Goal: Information Seeking & Learning: Check status

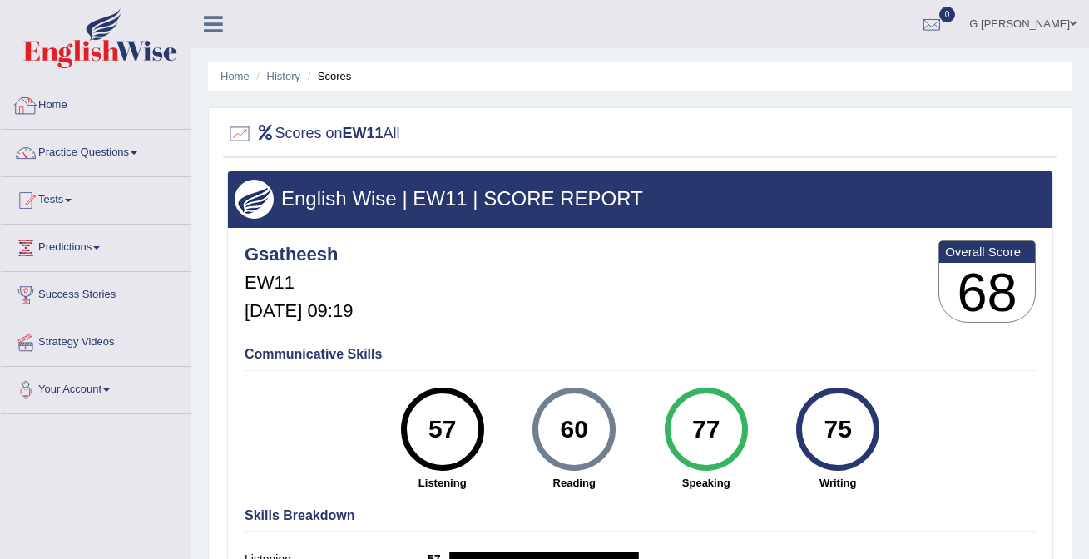
click at [100, 113] on link "Home" at bounding box center [96, 103] width 190 height 42
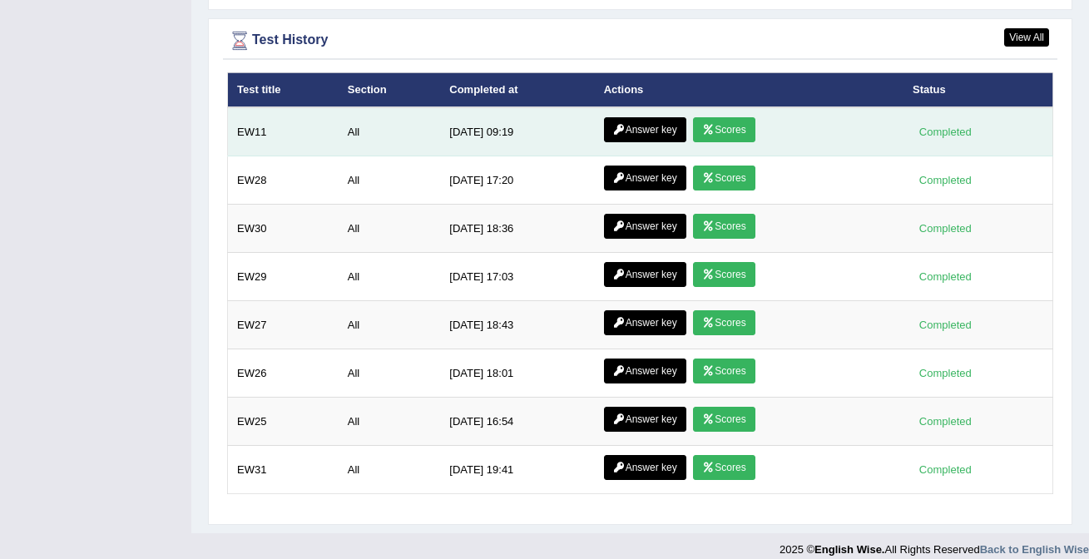
click at [639, 117] on link "Answer key" at bounding box center [645, 129] width 82 height 25
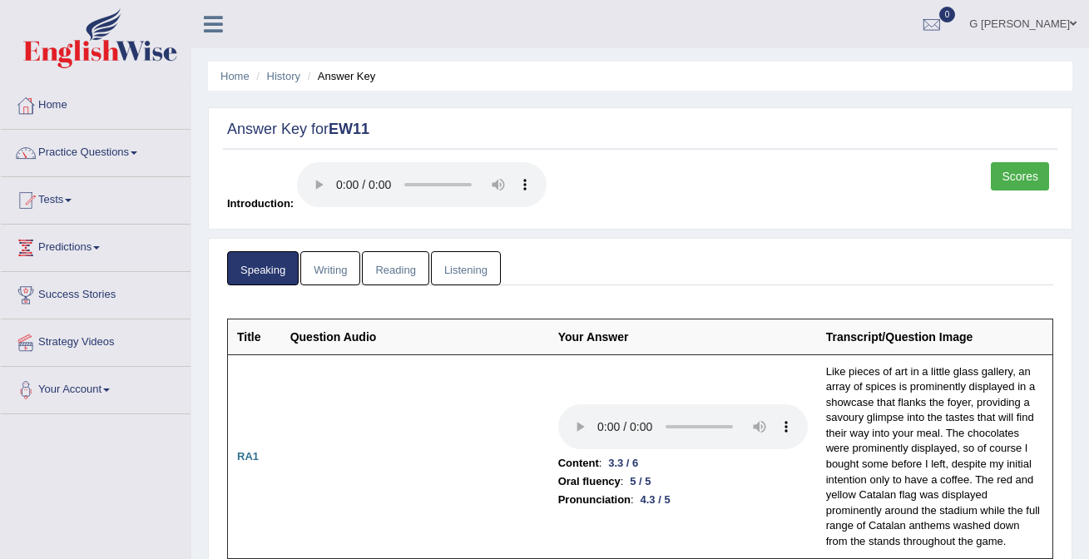
click at [328, 277] on link "Writing" at bounding box center [330, 268] width 60 height 34
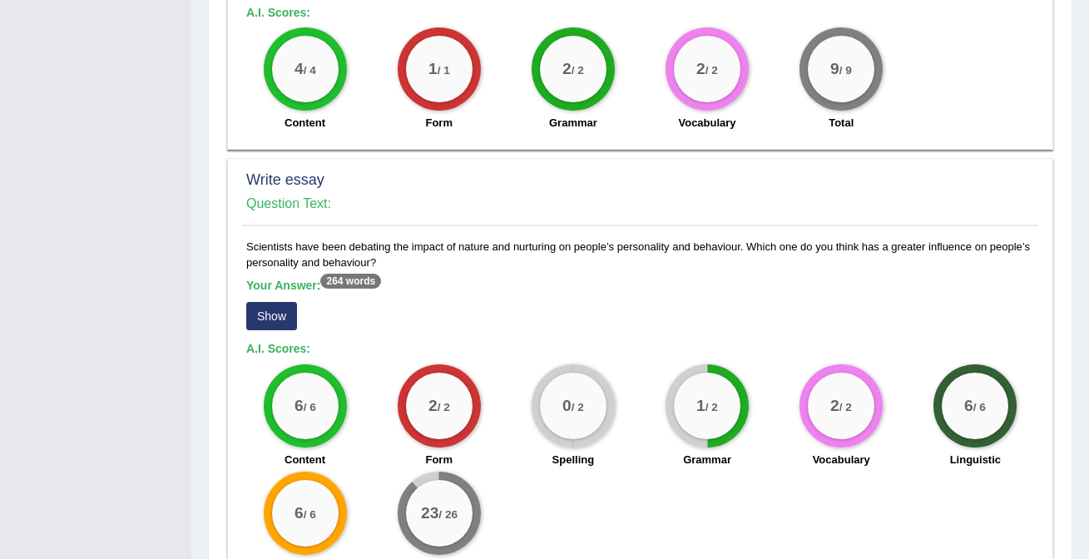
scroll to position [1057, 0]
click at [276, 312] on button "Show" at bounding box center [271, 315] width 51 height 28
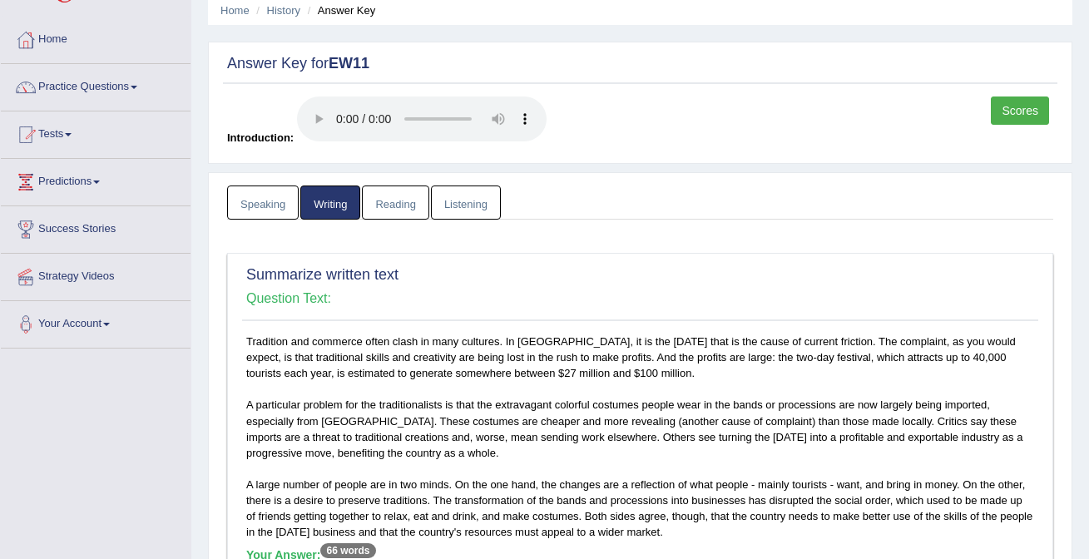
scroll to position [65, 0]
click at [267, 199] on link "Speaking" at bounding box center [263, 203] width 72 height 34
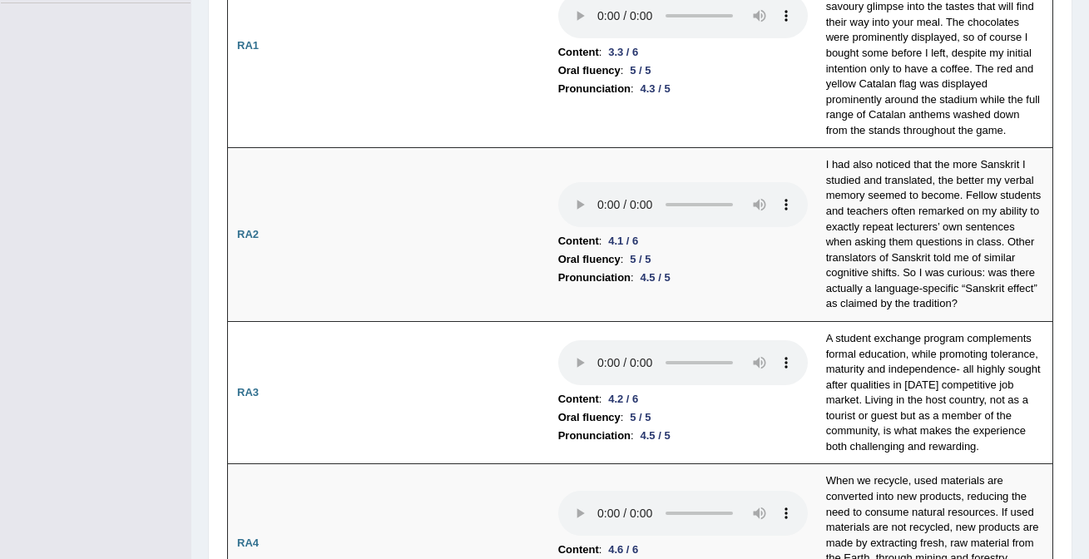
scroll to position [0, 0]
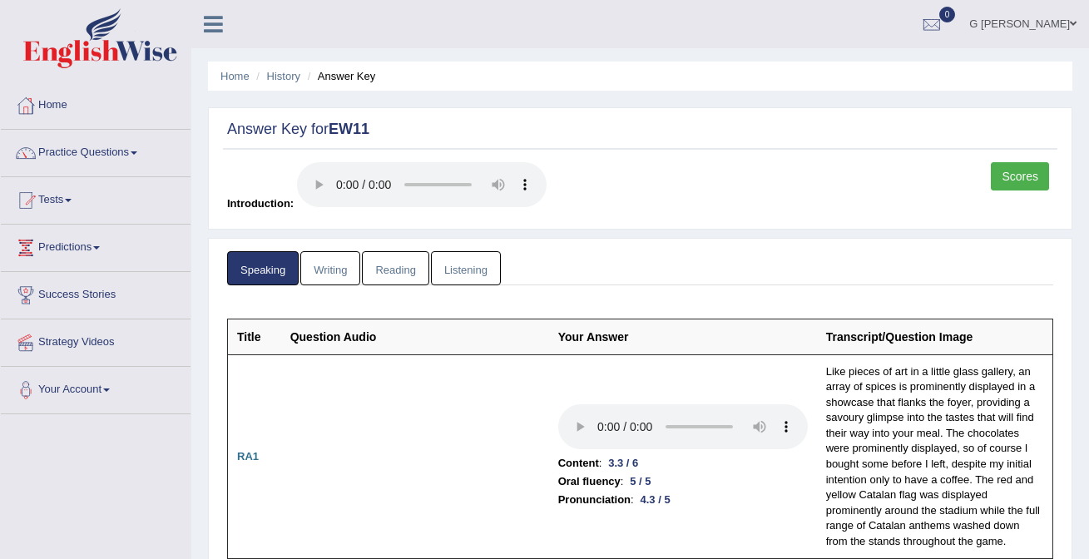
click at [383, 257] on link "Reading" at bounding box center [395, 268] width 67 height 34
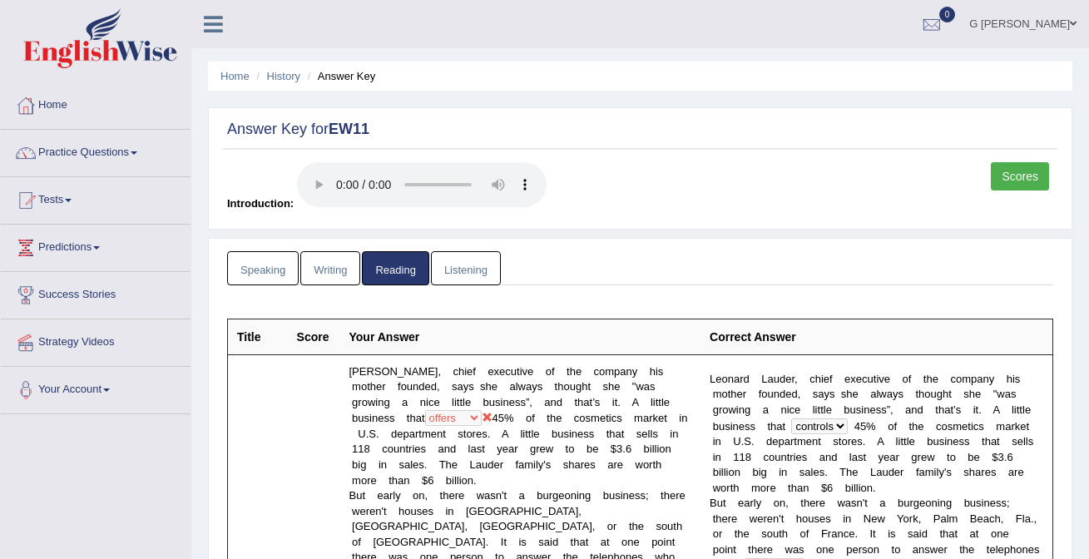
click at [333, 278] on link "Writing" at bounding box center [330, 268] width 60 height 34
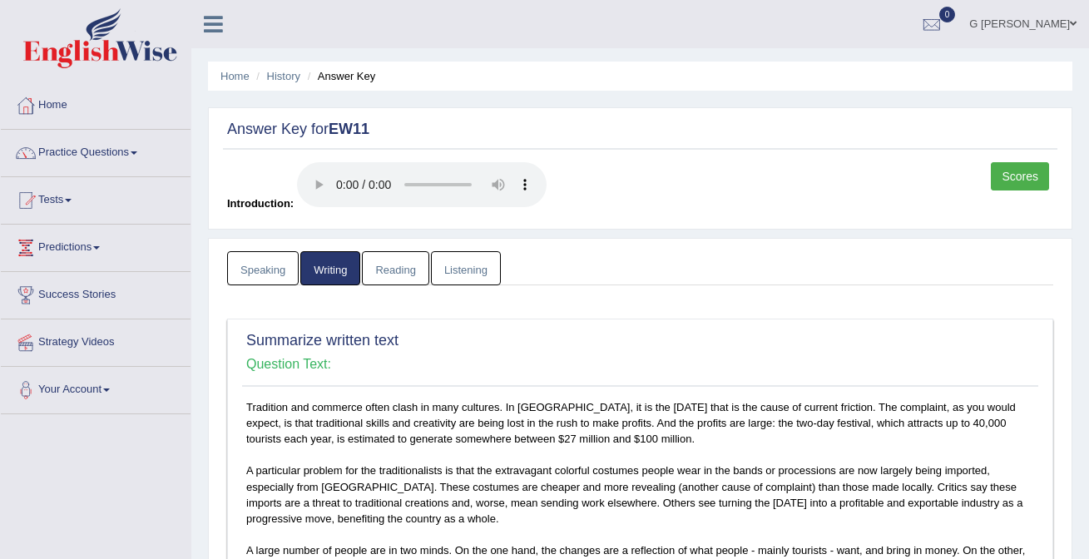
click at [261, 262] on link "Speaking" at bounding box center [263, 268] width 72 height 34
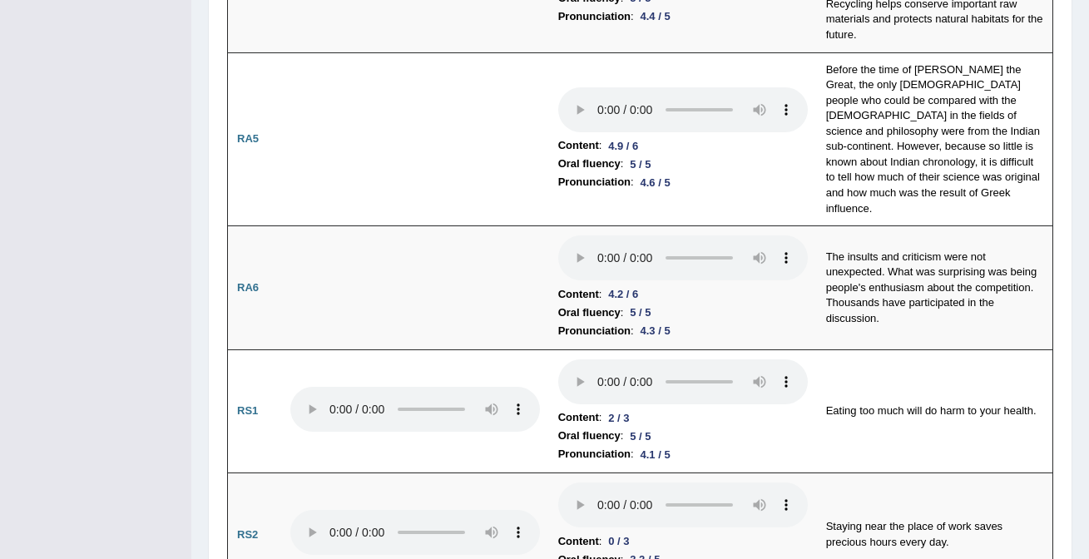
scroll to position [1161, 0]
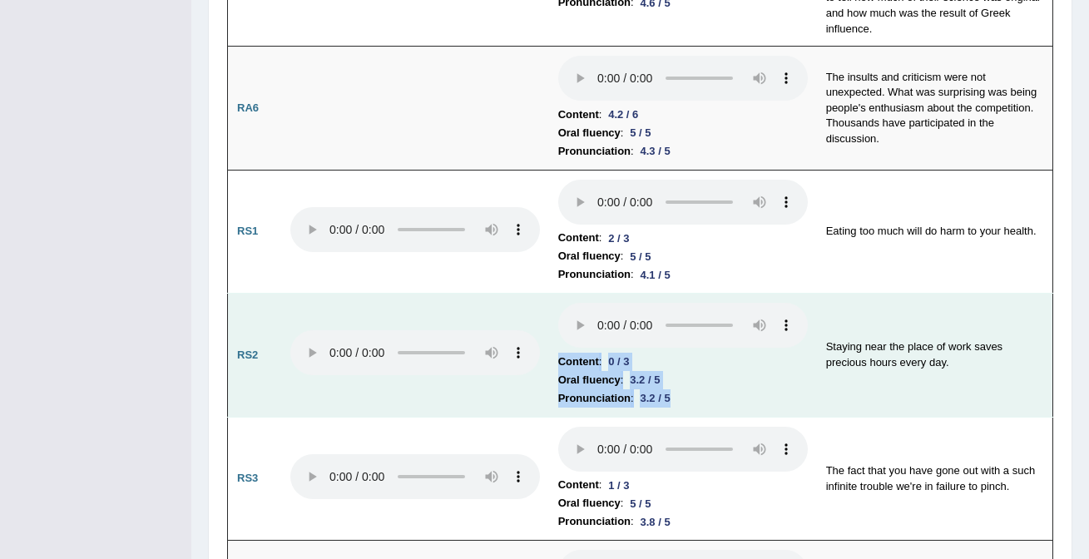
click at [571, 331] on td "Content : 0 / 3 Oral fluency : 3.2 / 5 Pronunciation : 3.2 / 5" at bounding box center [683, 356] width 268 height 124
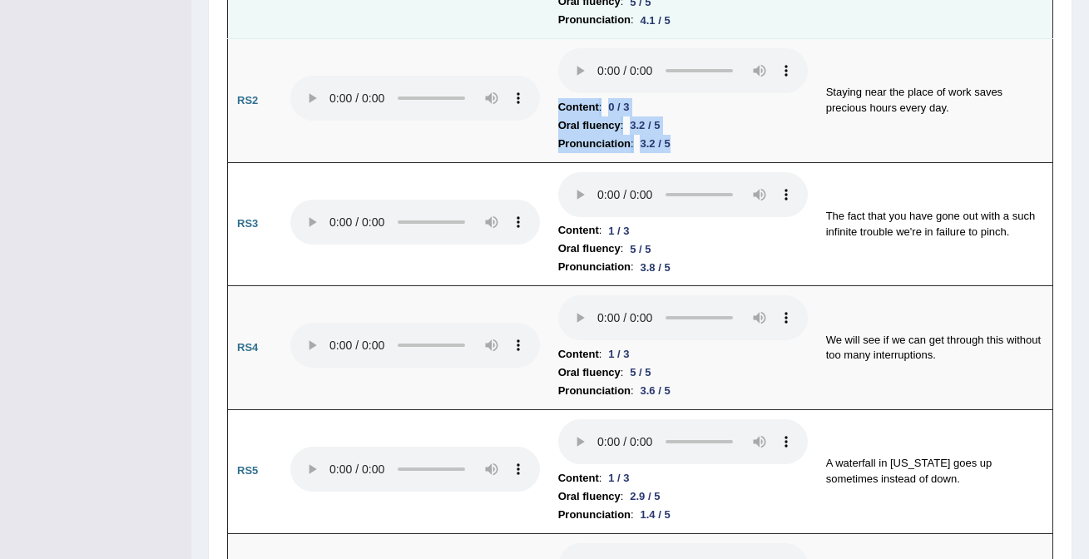
scroll to position [1419, 0]
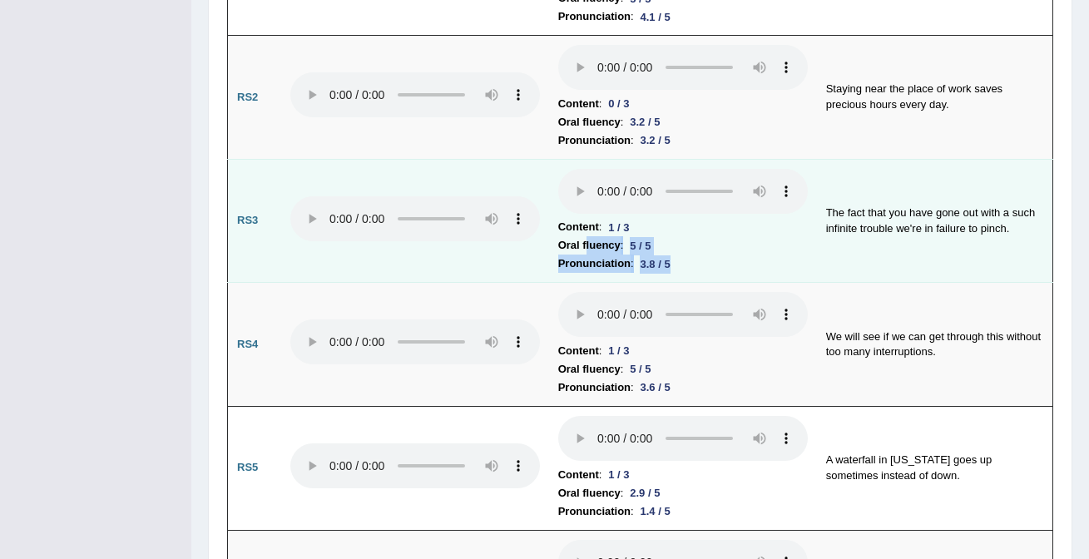
drag, startPoint x: 686, startPoint y: 249, endPoint x: 583, endPoint y: 225, distance: 105.1
click at [583, 225] on td "Content : 1 / 3 Oral fluency : 5 / 5 Pronunciation : 3.8 / 5" at bounding box center [683, 221] width 268 height 124
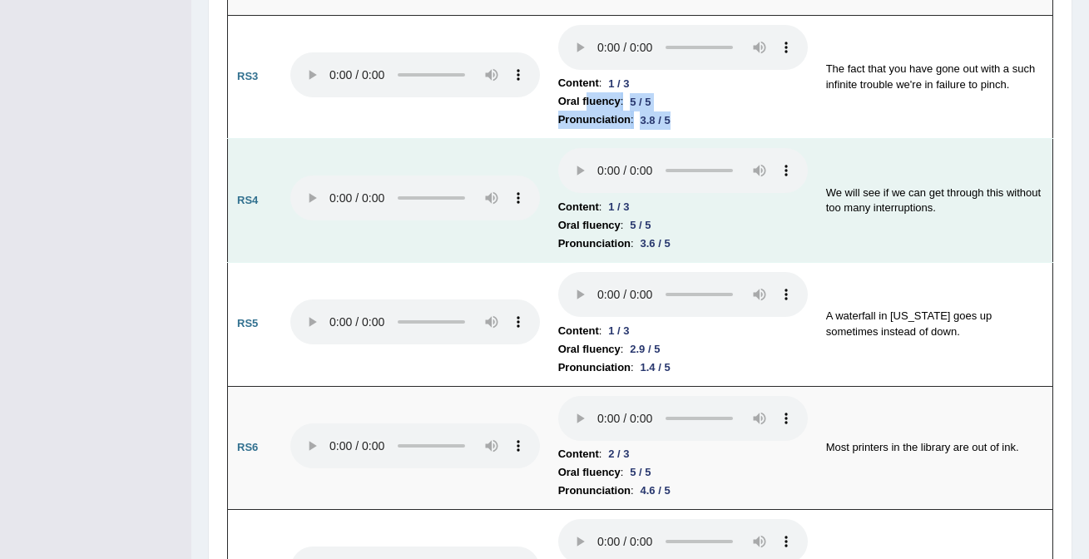
scroll to position [1585, 0]
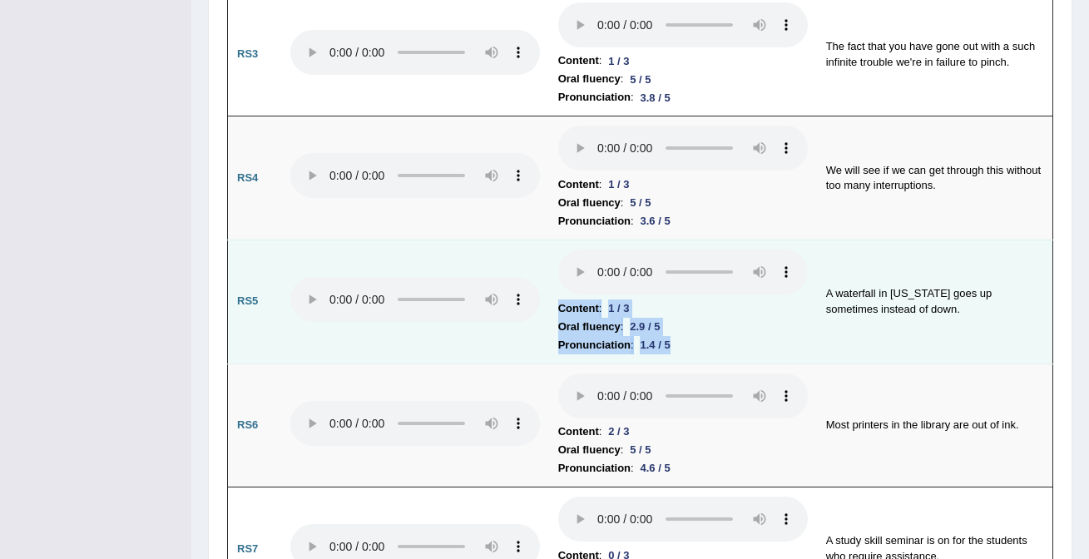
drag, startPoint x: 689, startPoint y: 331, endPoint x: 544, endPoint y: 295, distance: 149.1
click at [544, 295] on tr "RS5 Content : 1 / 3 Oral fluency : 2.9 / 5 Pronunciation : 1.4 / 5 A waterfall …" at bounding box center [640, 302] width 825 height 124
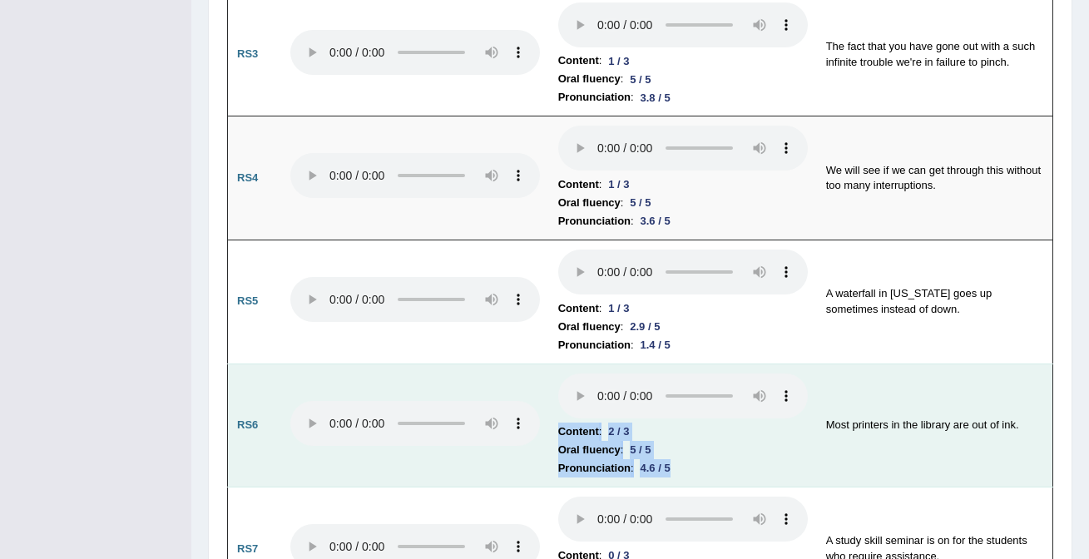
click at [563, 364] on td "Content : 2 / 3 Oral fluency : 5 / 5 Pronunciation : 4.6 / 5" at bounding box center [683, 426] width 268 height 124
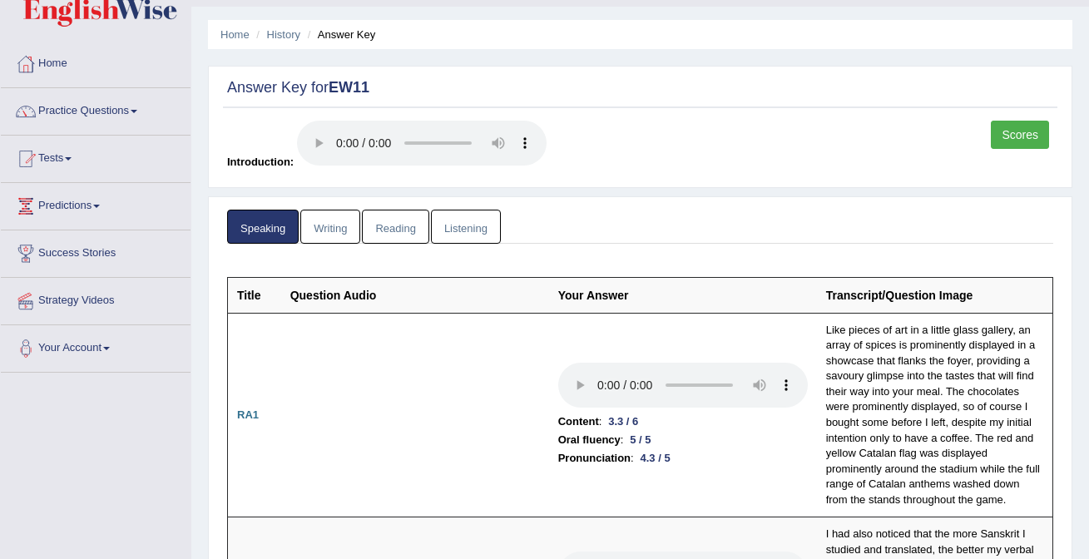
scroll to position [0, 0]
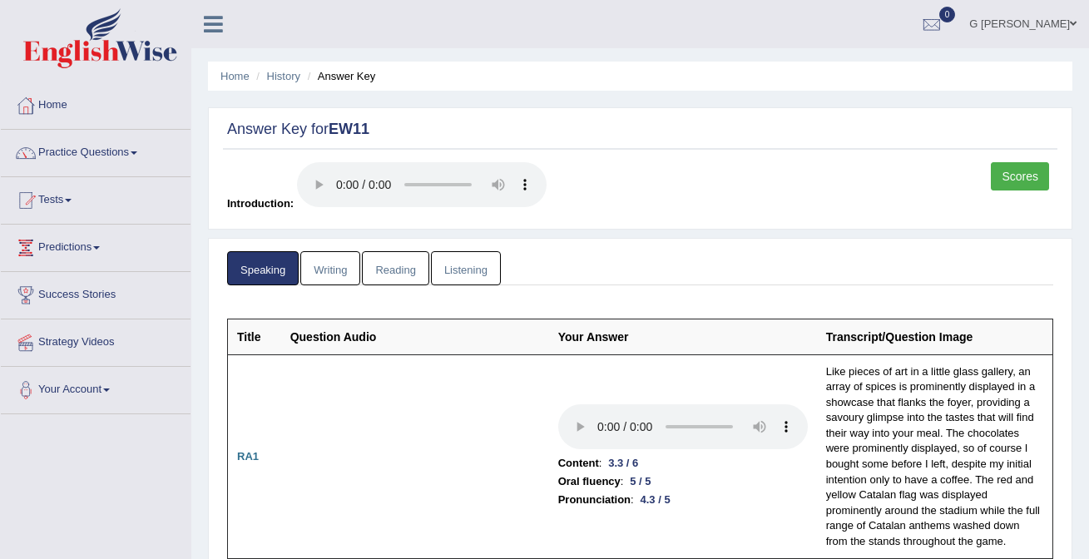
click at [369, 269] on link "Reading" at bounding box center [395, 268] width 67 height 34
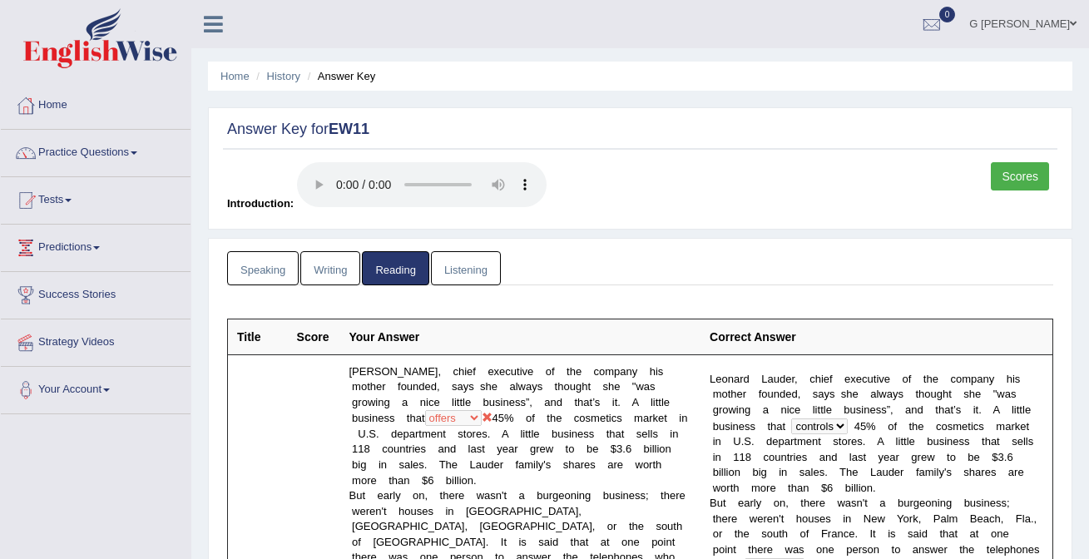
click at [355, 269] on link "Writing" at bounding box center [330, 268] width 60 height 34
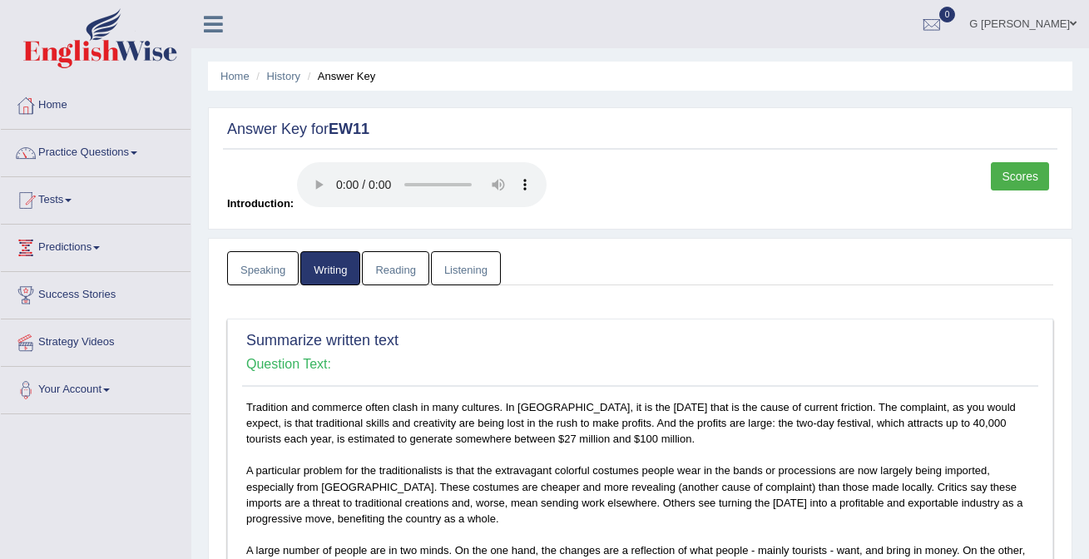
click at [427, 275] on link "Reading" at bounding box center [395, 268] width 67 height 34
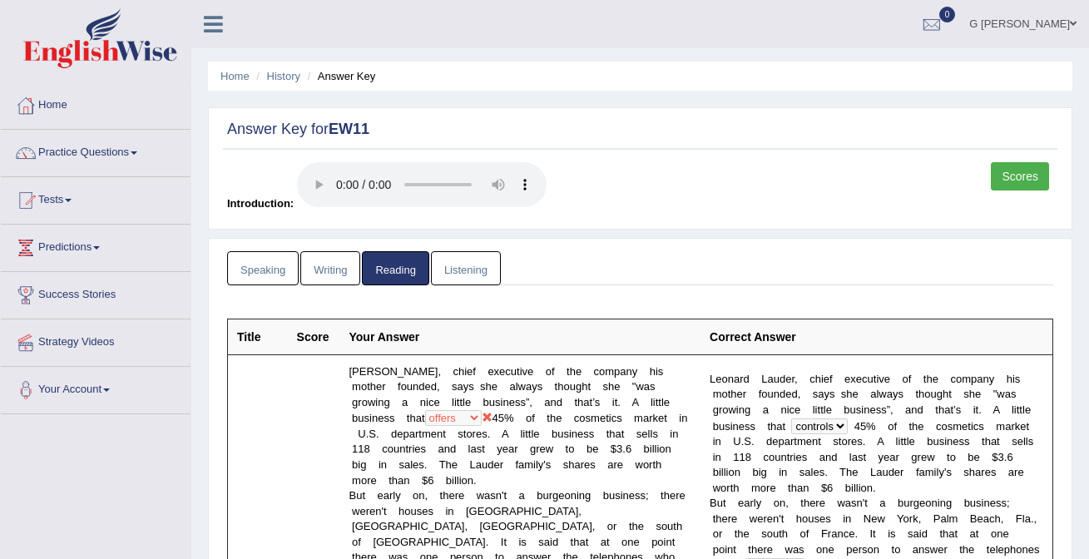
click at [438, 275] on link "Listening" at bounding box center [466, 268] width 70 height 34
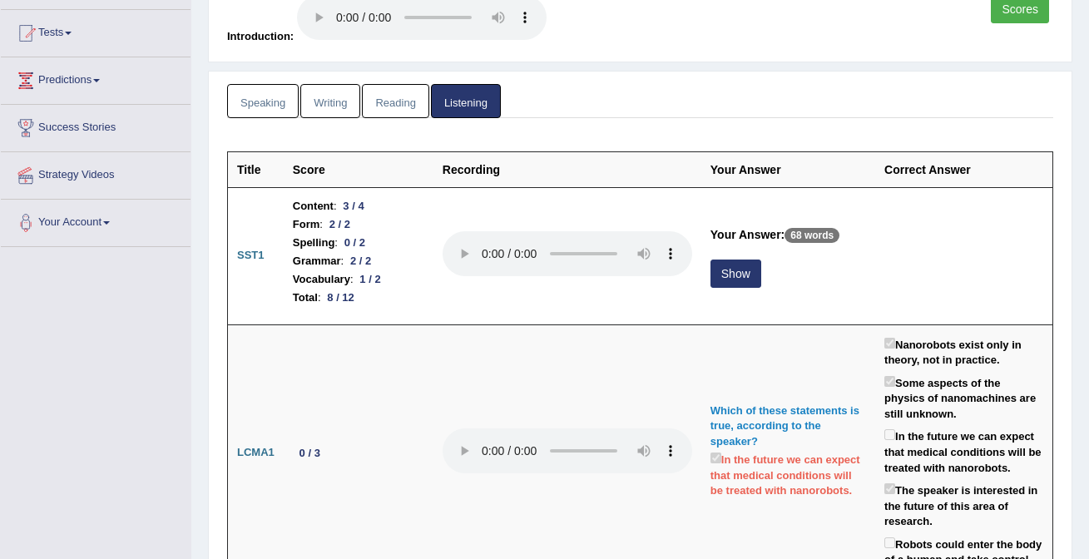
scroll to position [166, 0]
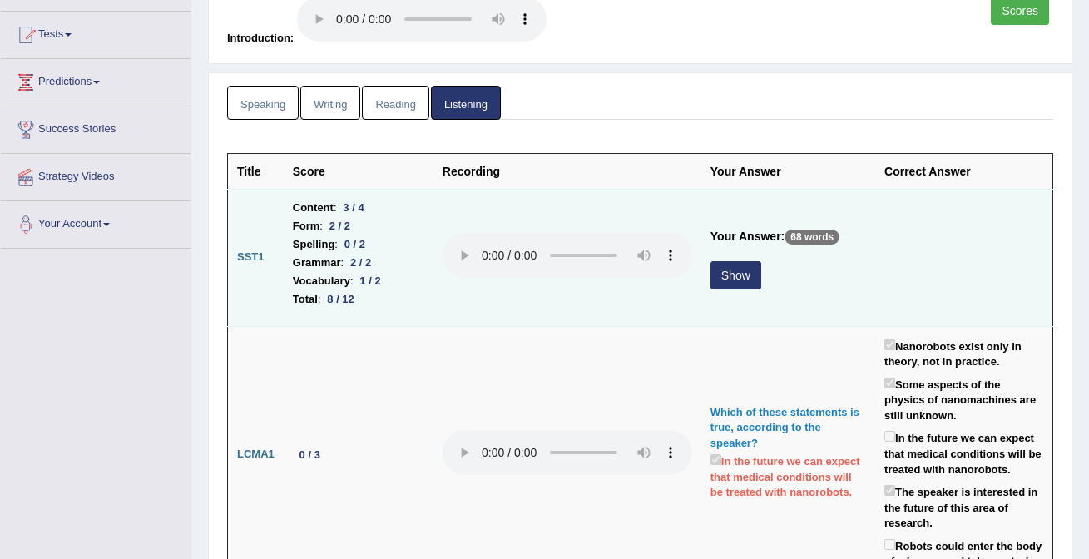
click at [758, 279] on button "Show" at bounding box center [736, 275] width 51 height 28
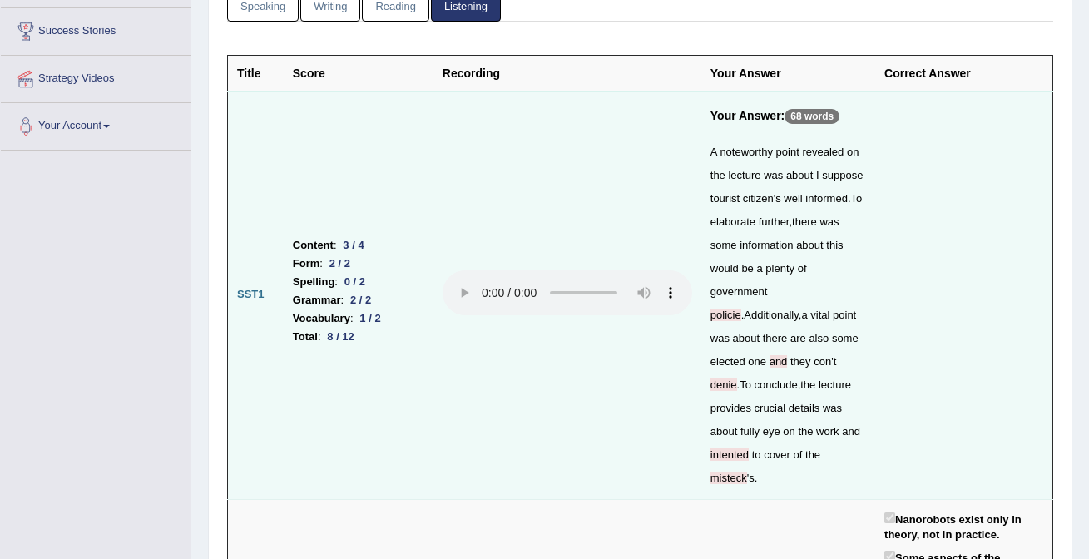
scroll to position [254, 0]
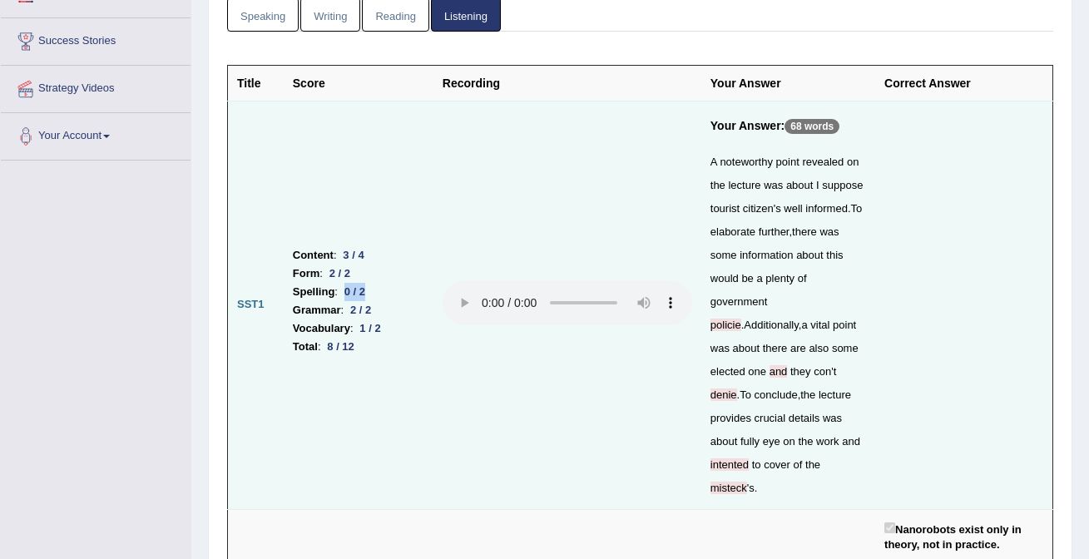
drag, startPoint x: 367, startPoint y: 276, endPoint x: 346, endPoint y: 276, distance: 20.8
click at [346, 283] on div "0 / 2" at bounding box center [355, 291] width 34 height 17
drag, startPoint x: 374, startPoint y: 244, endPoint x: 309, endPoint y: 244, distance: 64.1
click at [309, 246] on li "Content : 3 / 4" at bounding box center [358, 255] width 131 height 18
drag, startPoint x: 402, startPoint y: 316, endPoint x: 295, endPoint y: 312, distance: 107.4
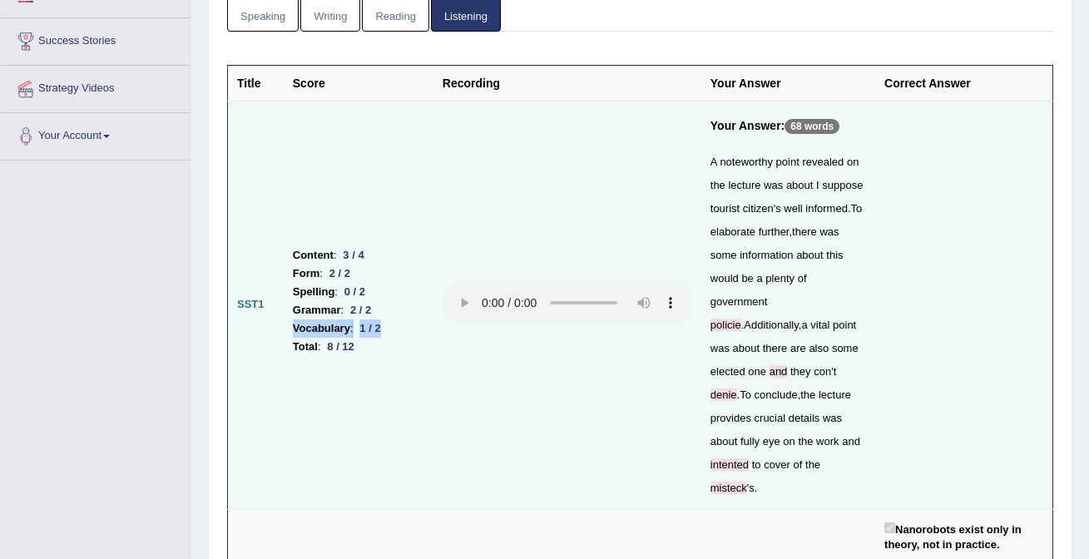
click at [295, 319] on li "Vocabulary : 1 / 2" at bounding box center [358, 328] width 131 height 18
click at [295, 319] on b "Vocabulary" at bounding box center [321, 328] width 57 height 18
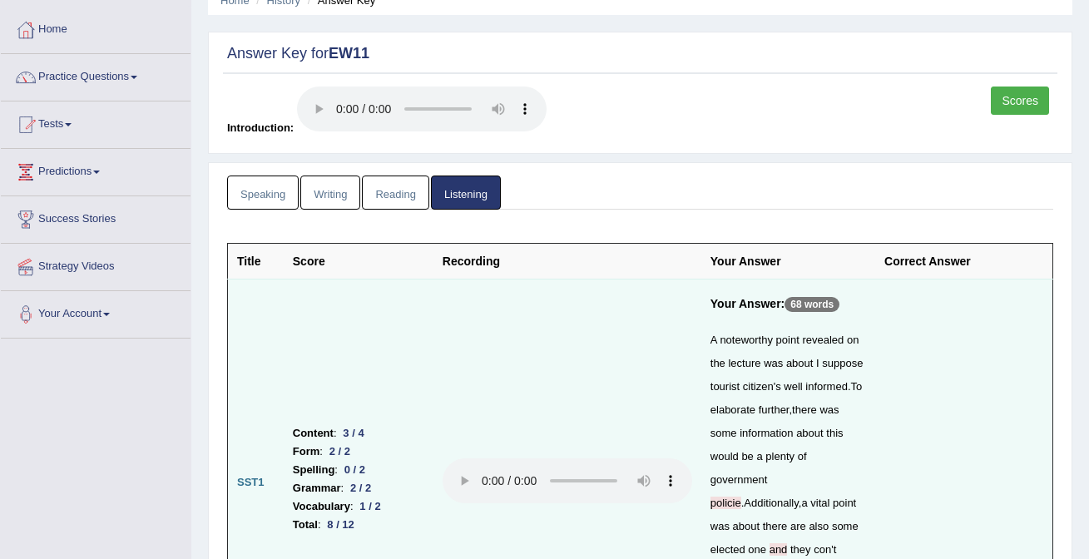
scroll to position [0, 0]
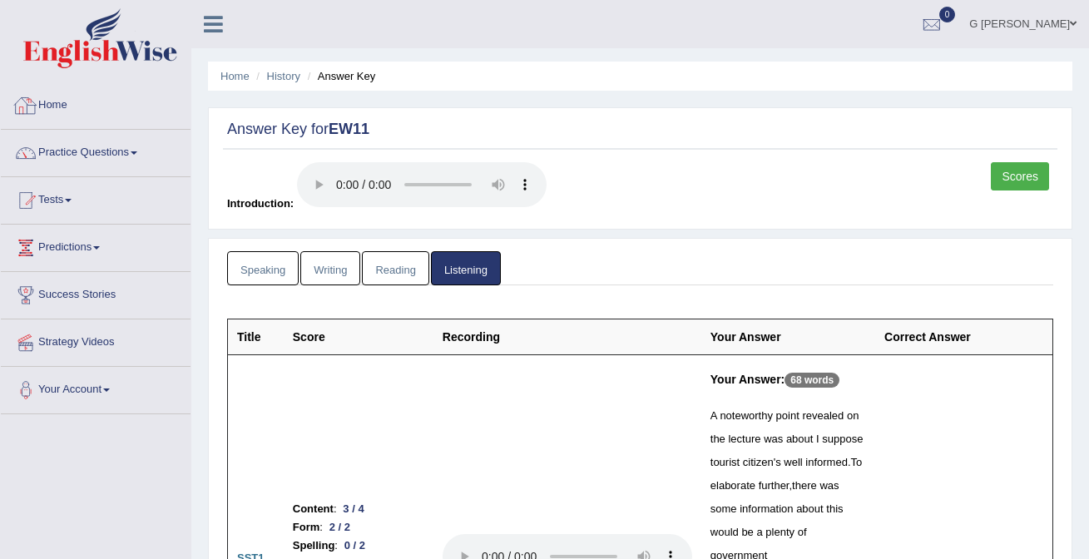
click at [156, 97] on link "Home" at bounding box center [96, 103] width 190 height 42
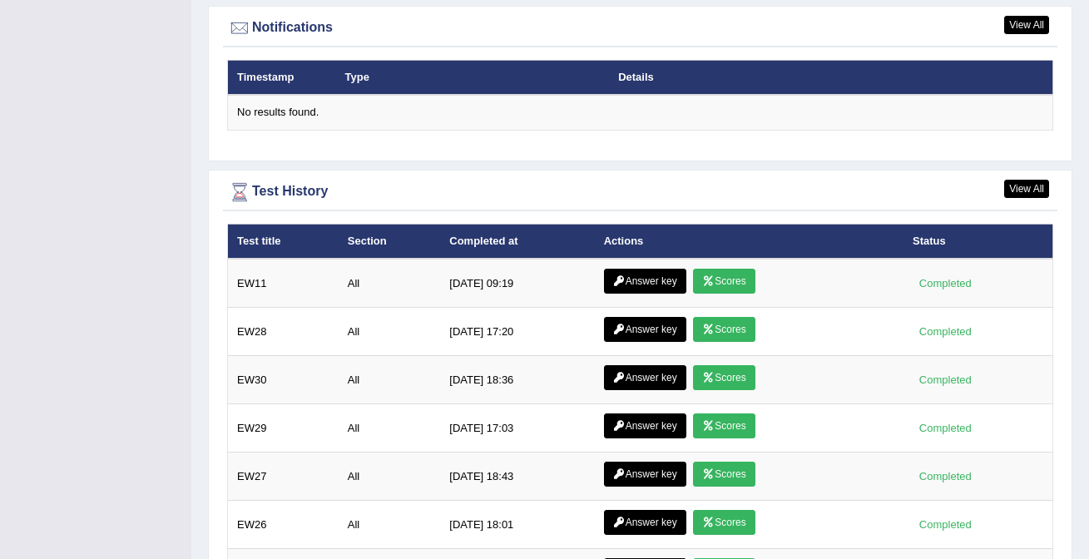
scroll to position [2190, 0]
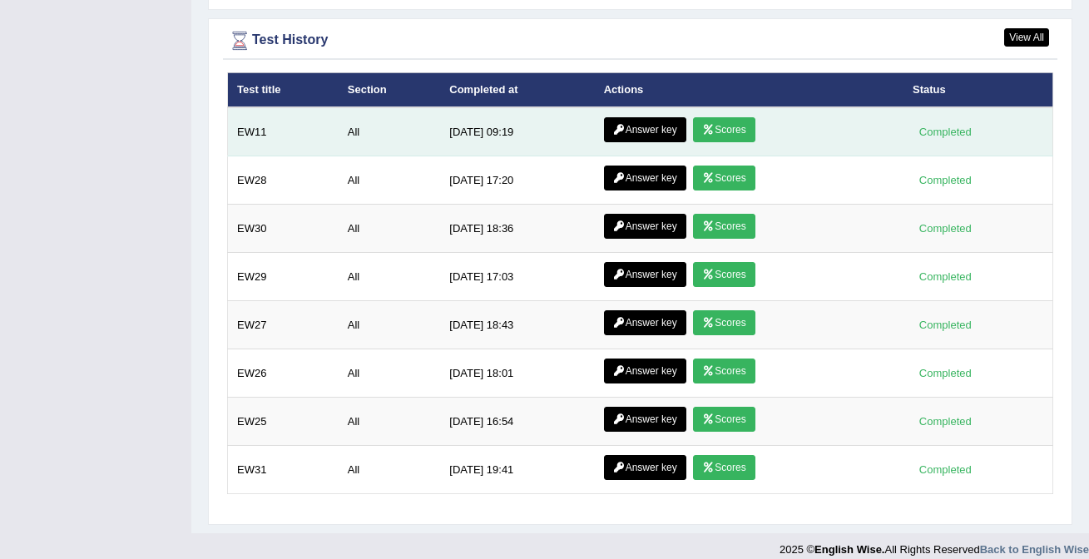
click at [712, 125] on icon at bounding box center [708, 130] width 12 height 10
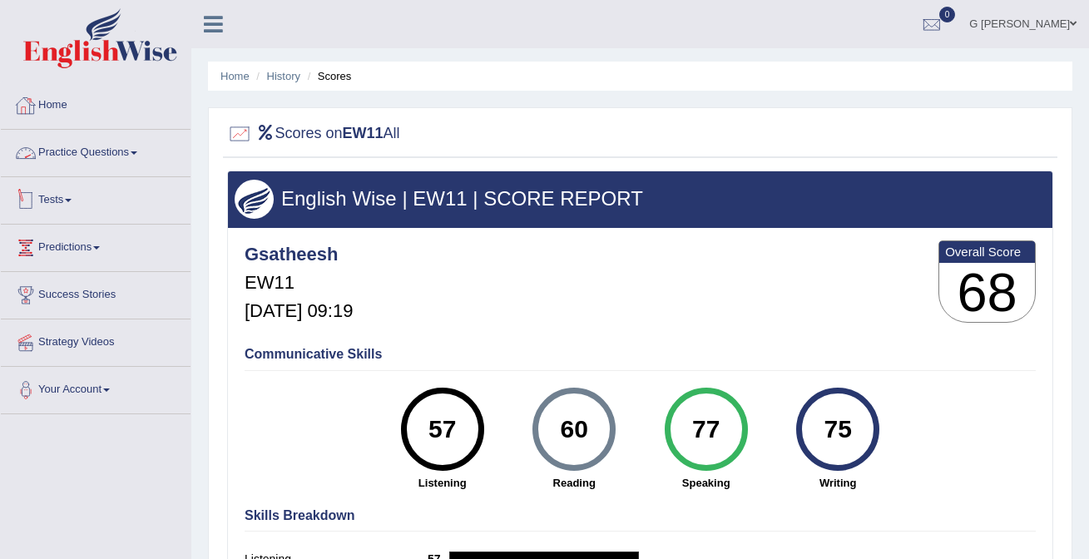
click at [110, 121] on link "Home" at bounding box center [96, 103] width 190 height 42
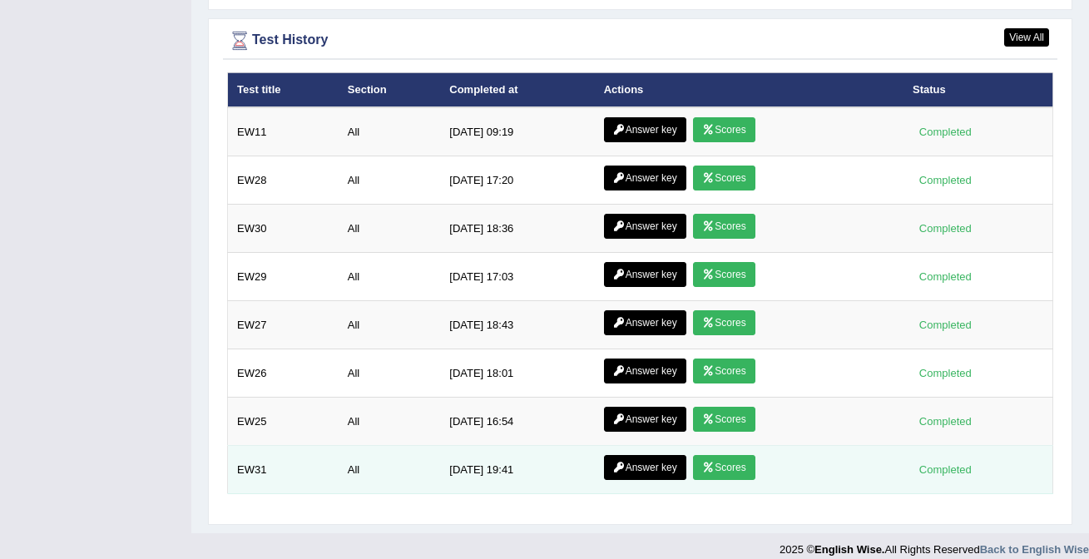
click at [724, 455] on link "Scores" at bounding box center [724, 467] width 62 height 25
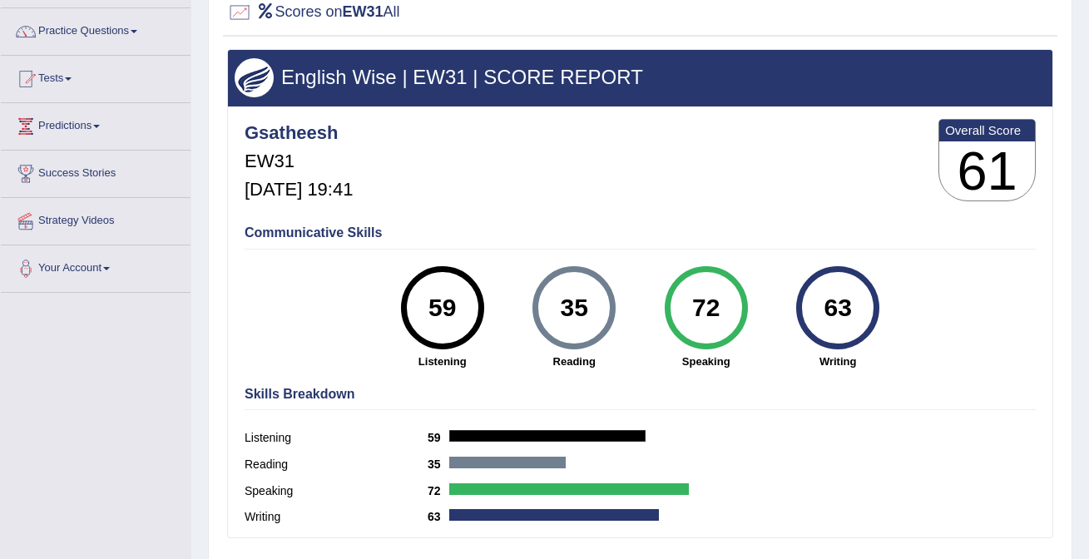
scroll to position [118, 0]
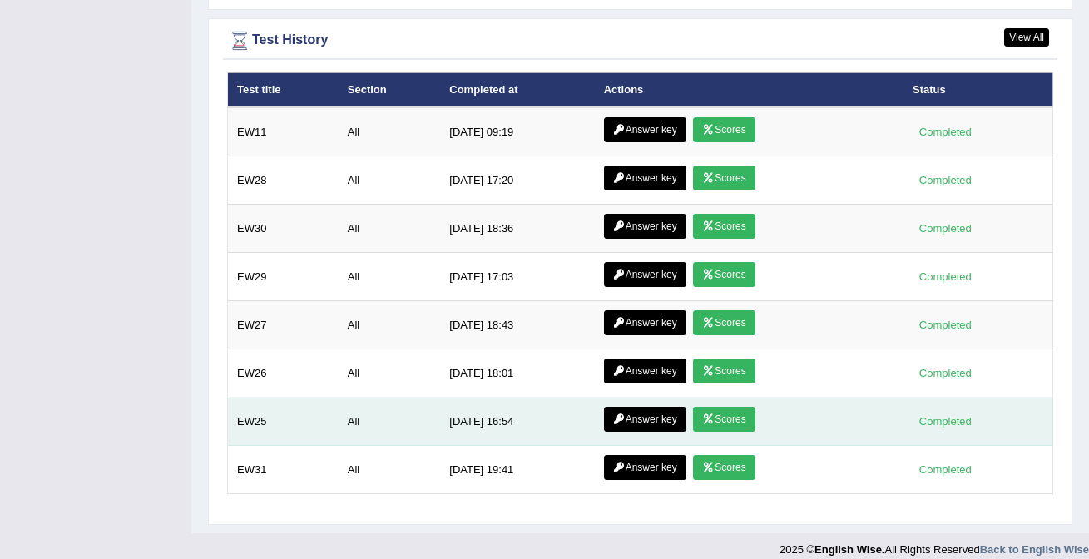
click at [745, 407] on link "Scores" at bounding box center [724, 419] width 62 height 25
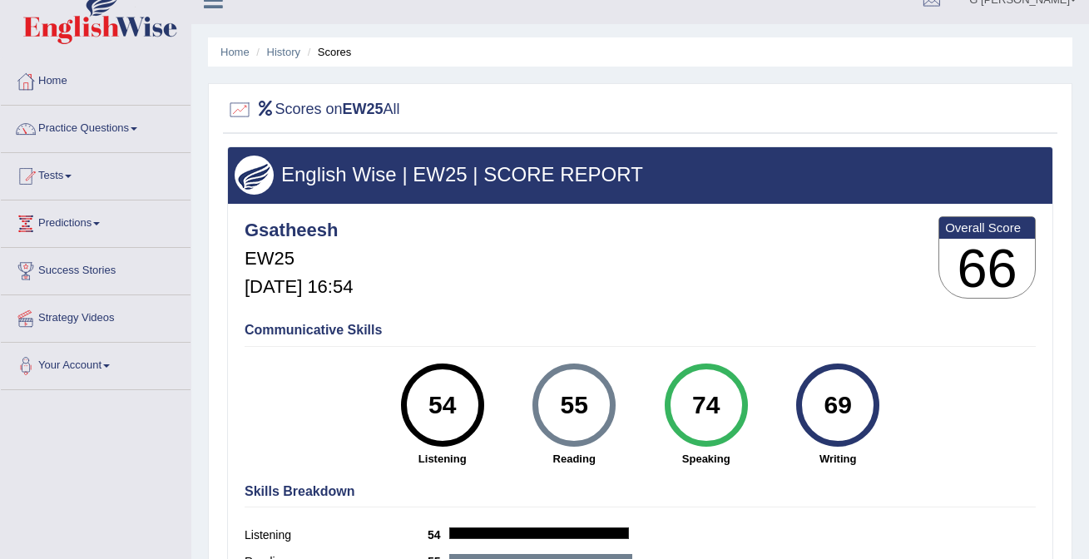
scroll to position [30, 0]
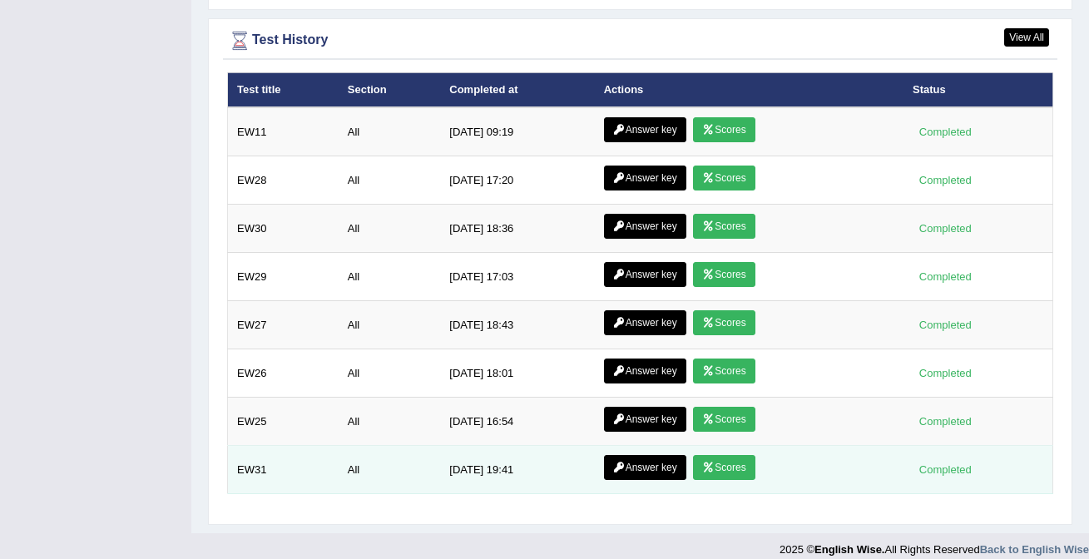
click at [654, 457] on link "Answer key" at bounding box center [645, 467] width 82 height 25
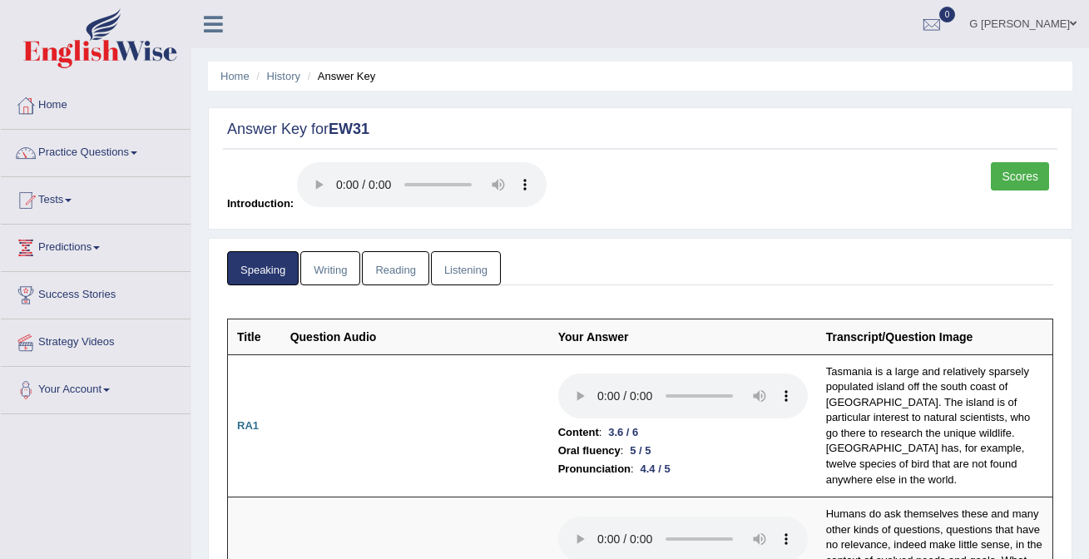
click at [340, 270] on link "Writing" at bounding box center [330, 268] width 60 height 34
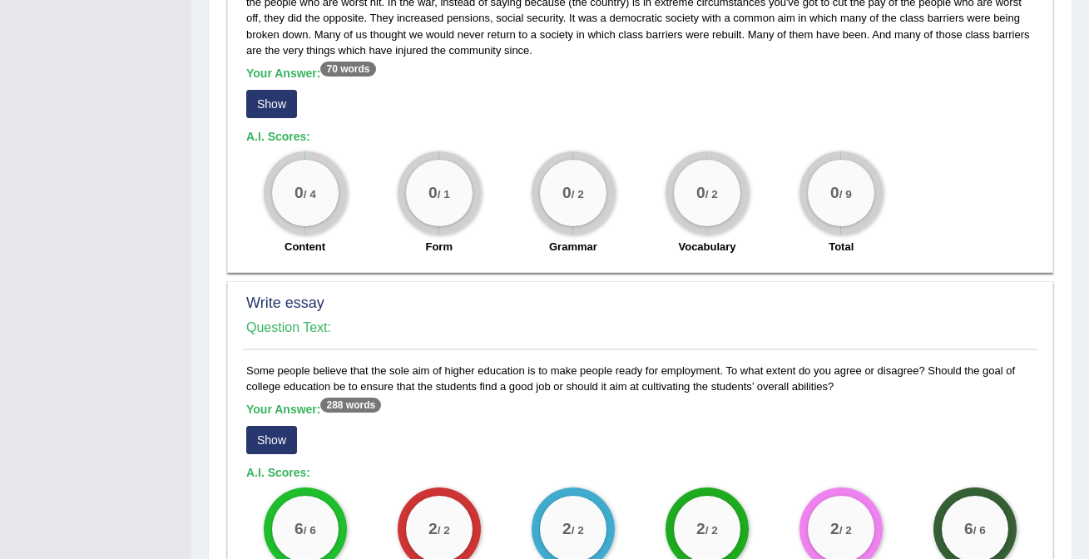
scroll to position [1061, 0]
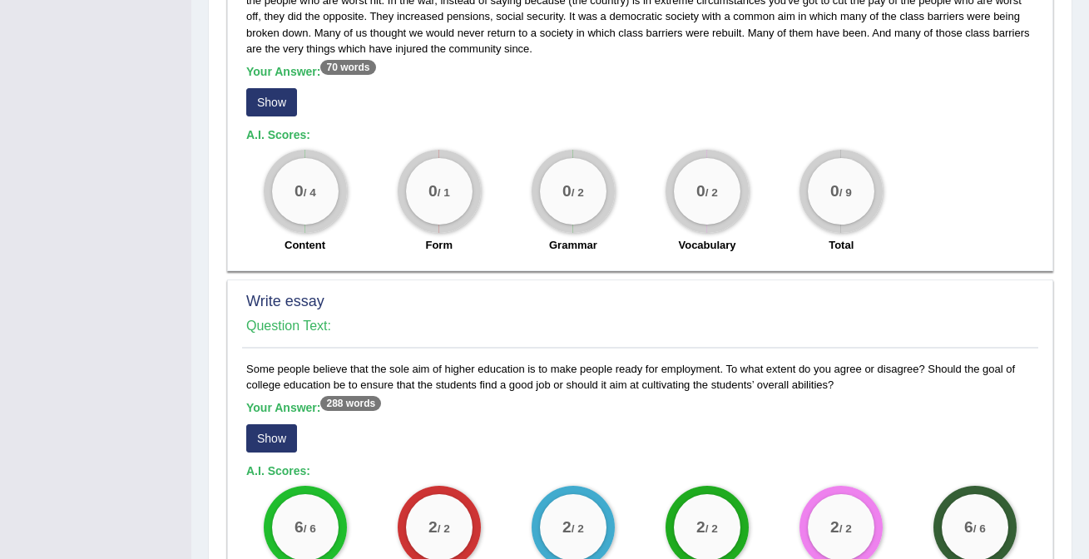
click at [290, 424] on button "Show" at bounding box center [271, 438] width 51 height 28
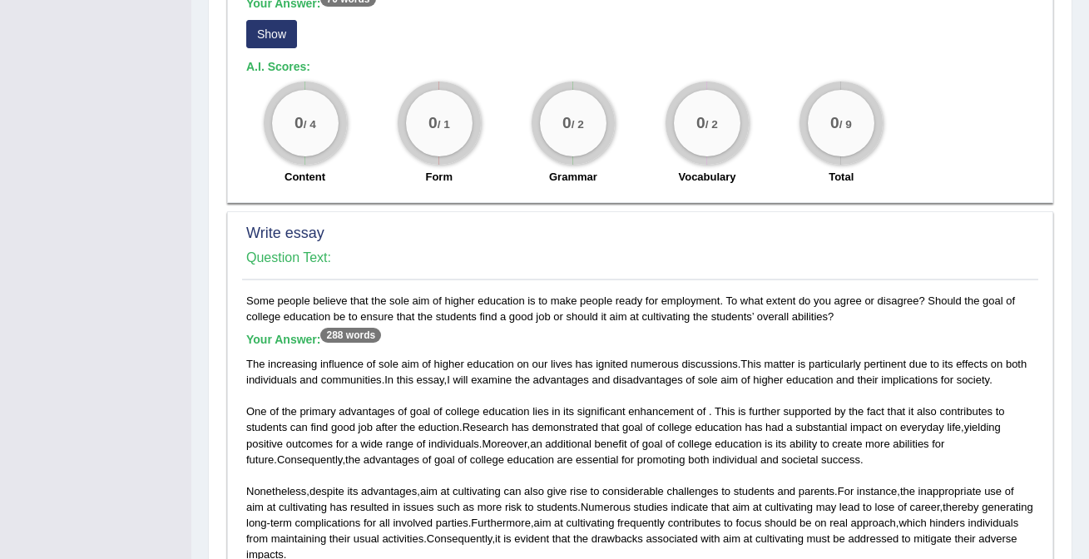
scroll to position [1331, 0]
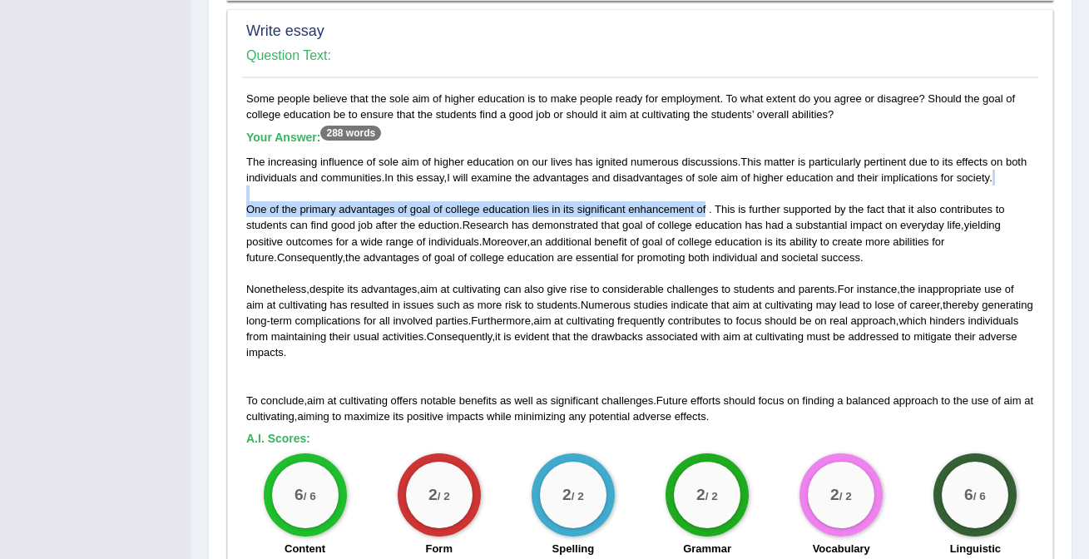
drag, startPoint x: 711, startPoint y: 197, endPoint x: 605, endPoint y: 184, distance: 106.5
click at [605, 184] on div "The increasing influence of sole aim of higher education on our lives has ignit…" at bounding box center [640, 289] width 788 height 270
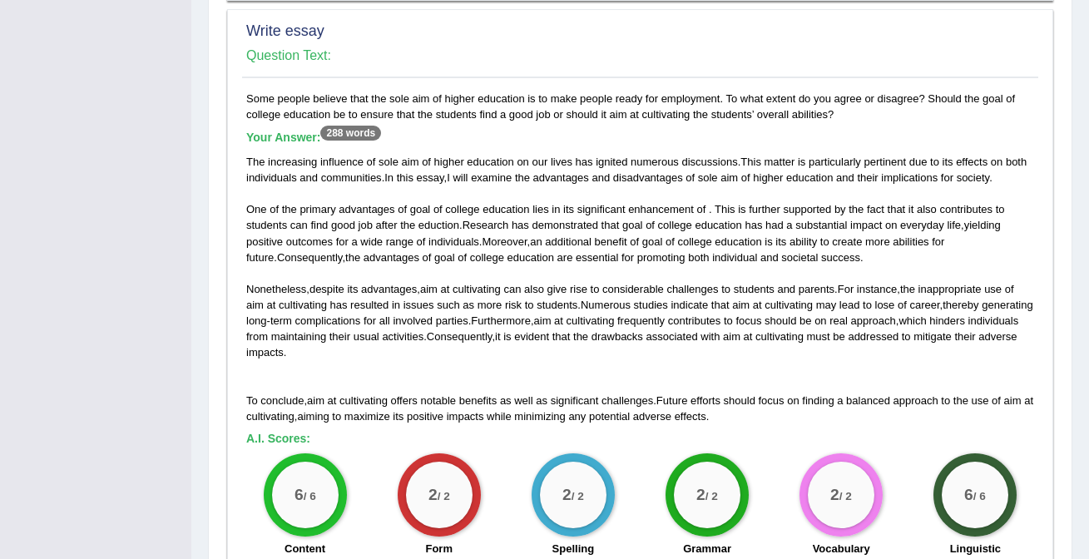
click at [443, 219] on span "eduction" at bounding box center [438, 225] width 41 height 12
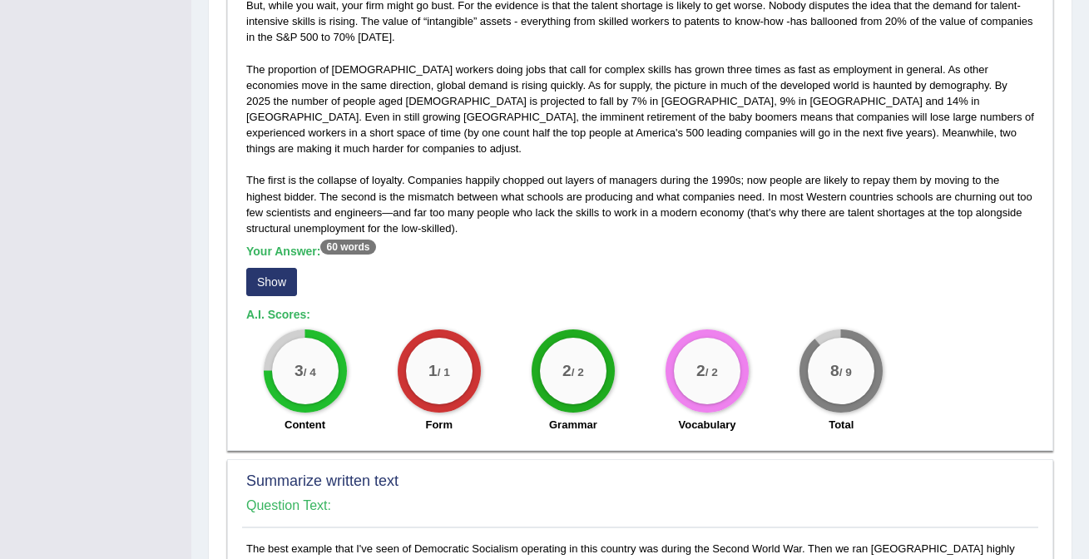
scroll to position [0, 0]
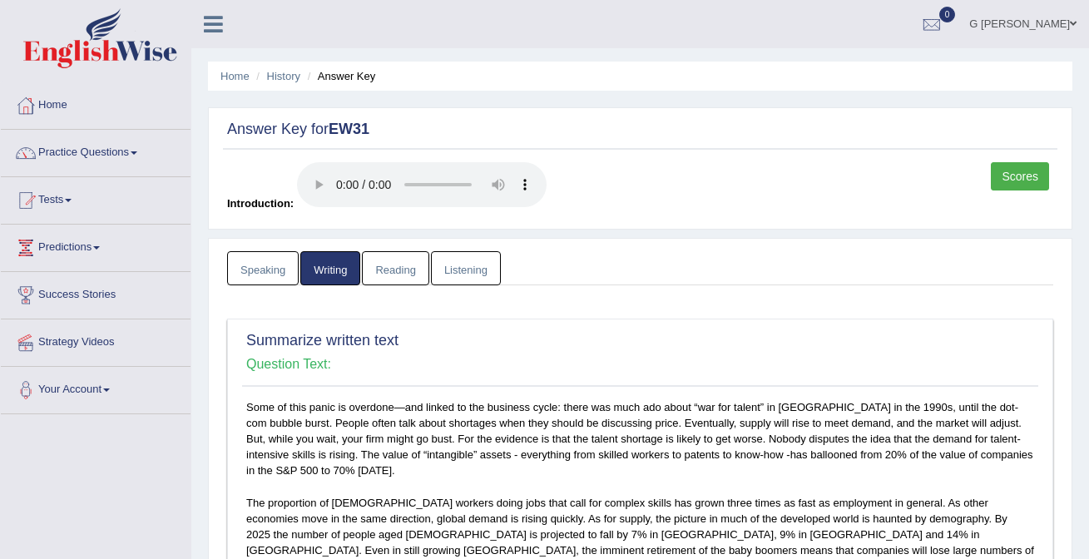
click at [398, 266] on link "Reading" at bounding box center [395, 268] width 67 height 34
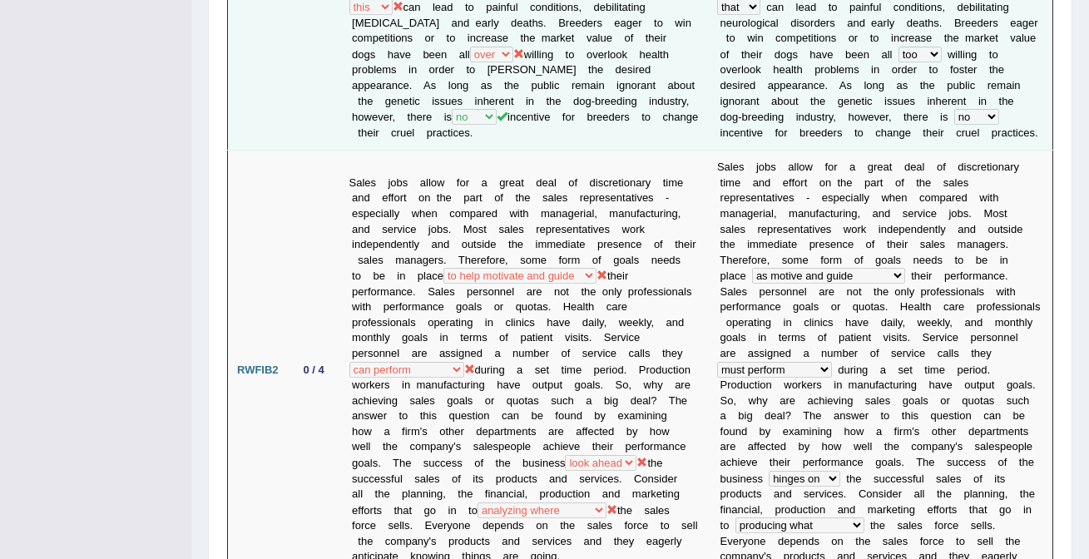
scroll to position [518, 0]
